Goal: Information Seeking & Learning: Learn about a topic

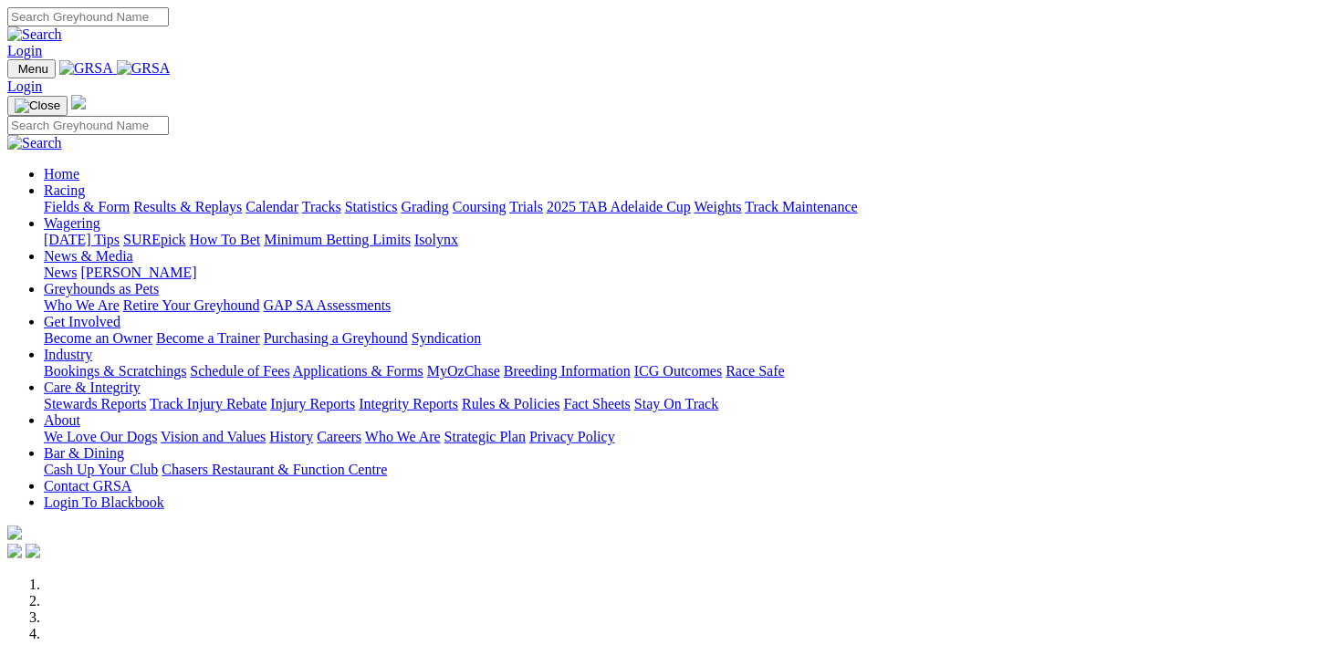
click at [133, 248] on link "News & Media" at bounding box center [88, 256] width 89 height 16
click at [105, 199] on link "Fields & Form" at bounding box center [87, 207] width 86 height 16
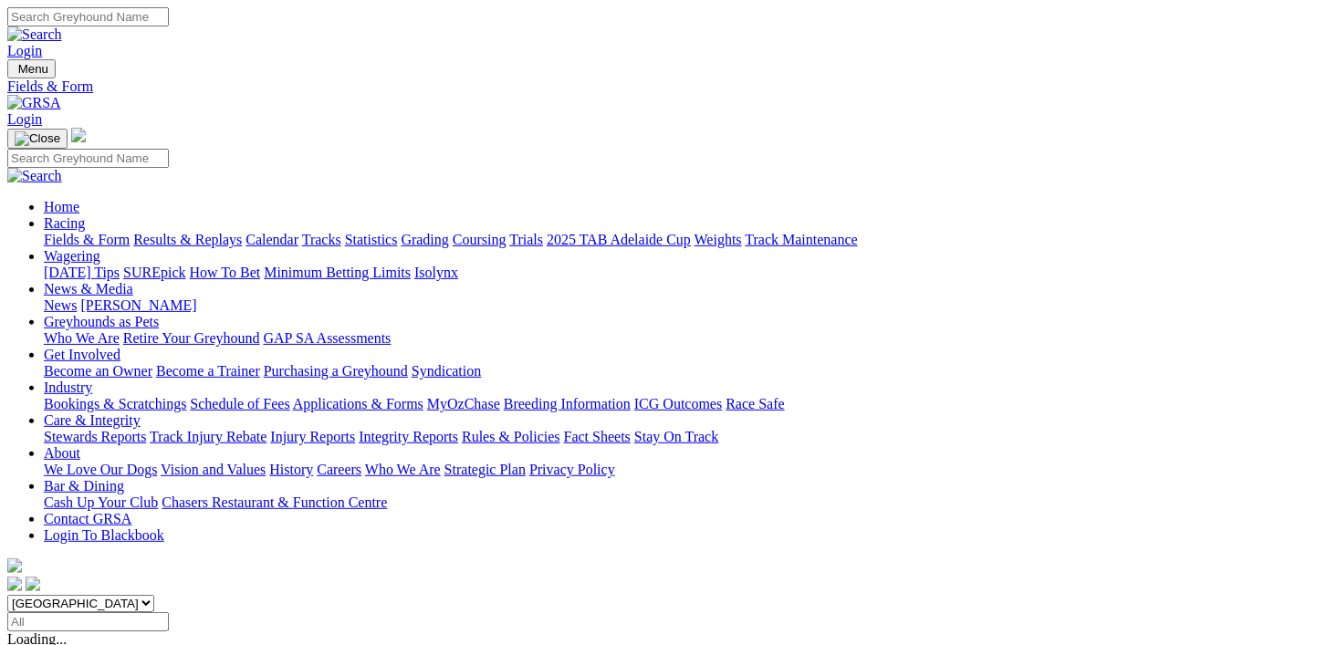
click at [298, 232] on link "Calendar" at bounding box center [271, 240] width 53 height 16
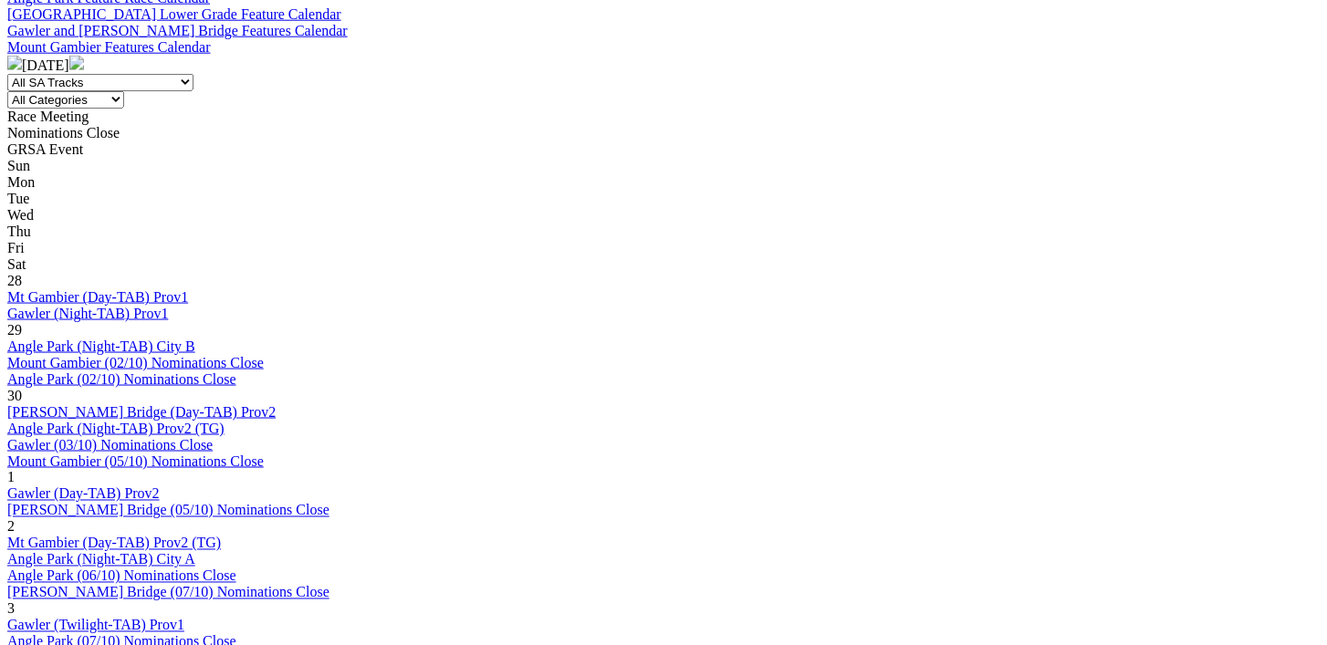
scroll to position [754, 0]
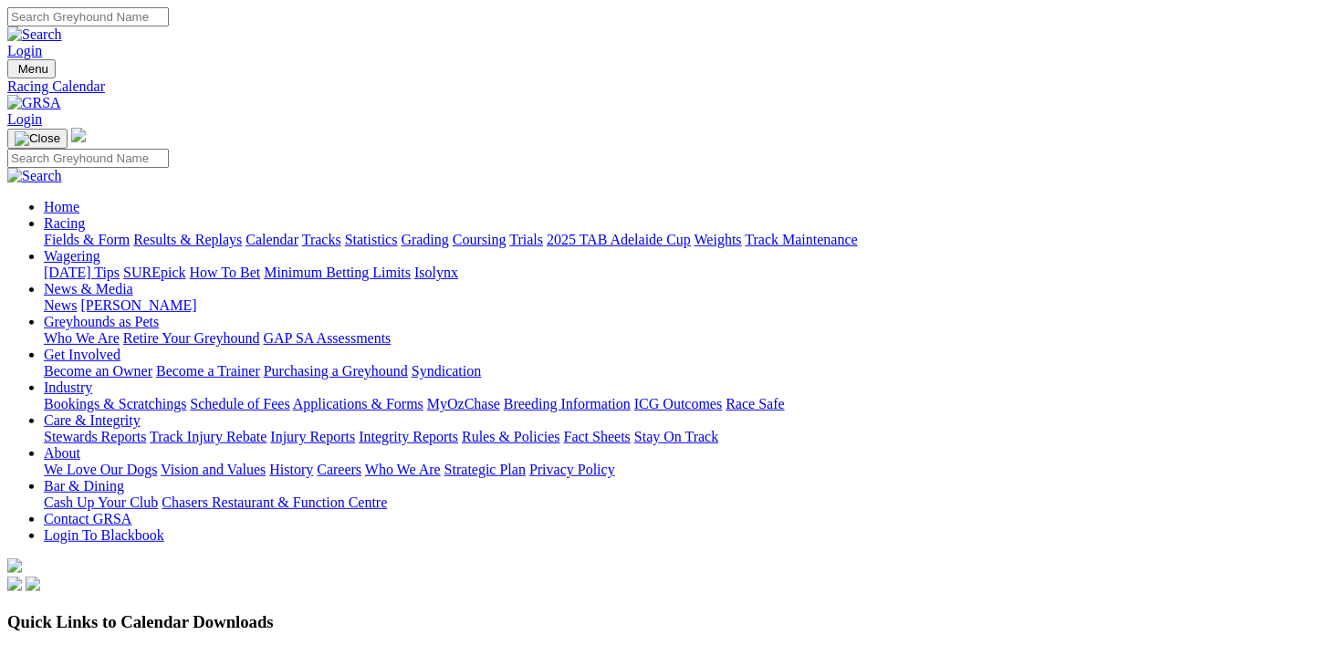
scroll to position [18, 0]
